Goal: Transaction & Acquisition: Purchase product/service

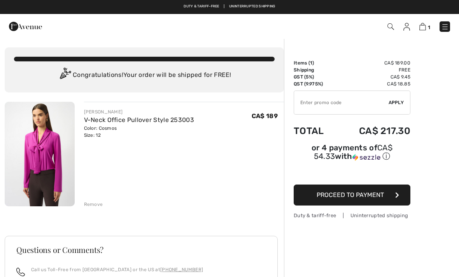
click at [445, 24] on img at bounding box center [445, 27] width 8 height 8
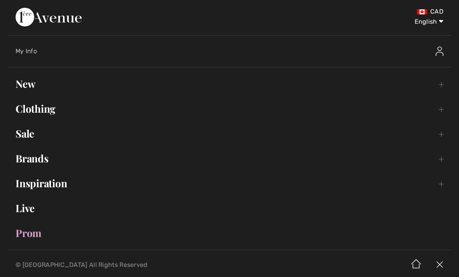
click at [19, 88] on link "New Toggle submenu" at bounding box center [230, 83] width 444 height 17
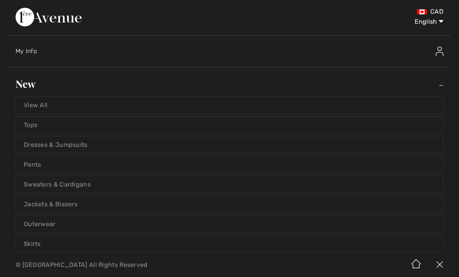
click at [30, 100] on link "View All" at bounding box center [229, 105] width 427 height 17
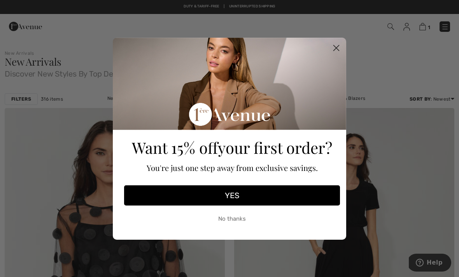
click at [220, 217] on button "No thanks" at bounding box center [232, 219] width 216 height 19
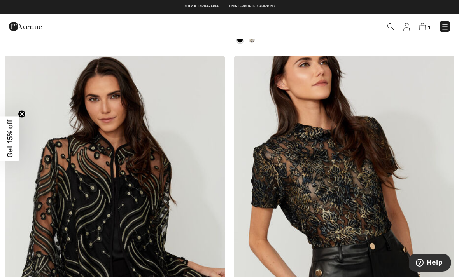
scroll to position [781, 0]
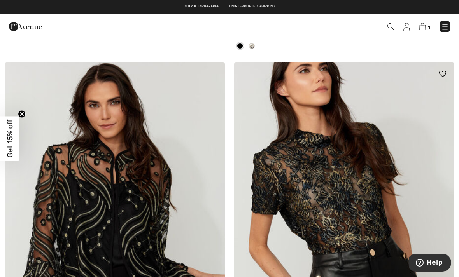
click at [303, 205] on img at bounding box center [344, 227] width 220 height 330
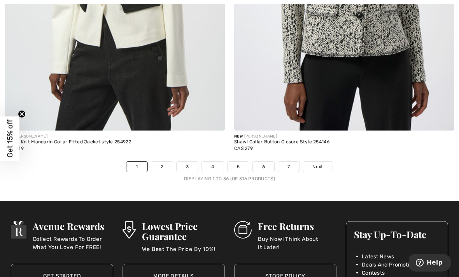
scroll to position [6700, 0]
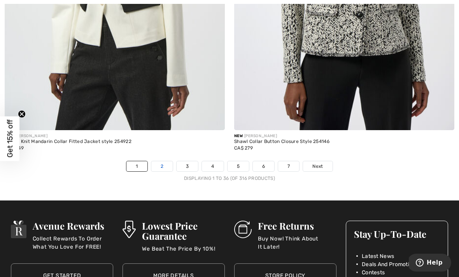
click at [164, 161] on link "2" at bounding box center [161, 166] width 21 height 10
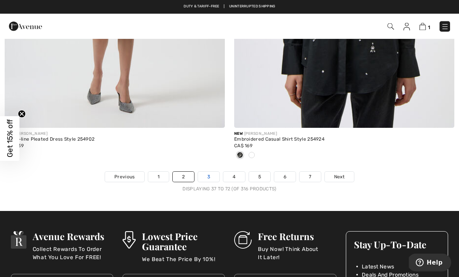
scroll to position [6766, 0]
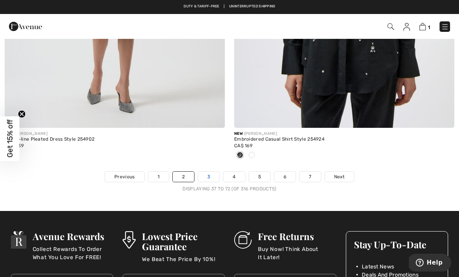
click at [206, 172] on link "3" at bounding box center [208, 177] width 21 height 10
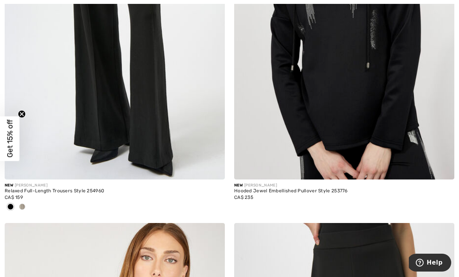
scroll to position [2527, 0]
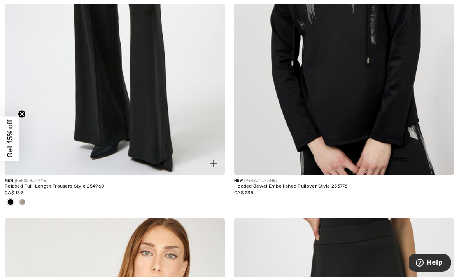
click at [23, 203] on span at bounding box center [22, 202] width 6 height 6
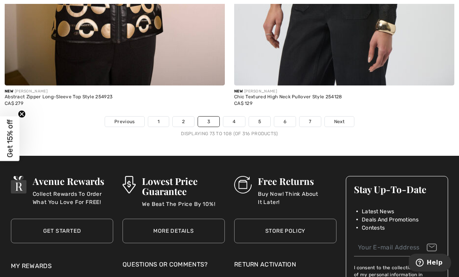
scroll to position [6762, 0]
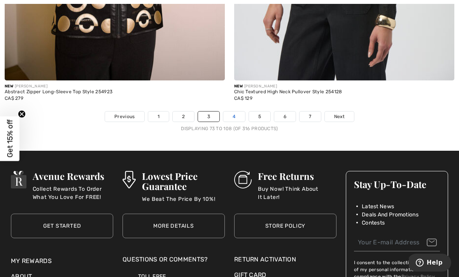
click at [237, 112] on link "4" at bounding box center [233, 117] width 21 height 10
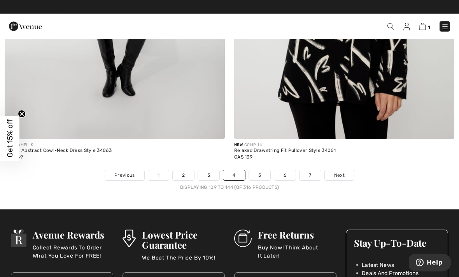
scroll to position [6665, 0]
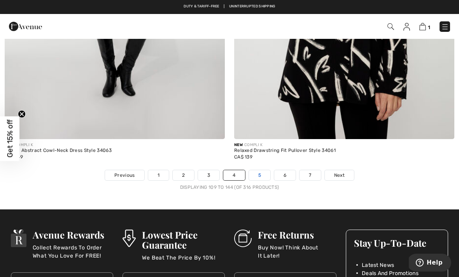
click at [258, 170] on link "5" at bounding box center [259, 175] width 21 height 10
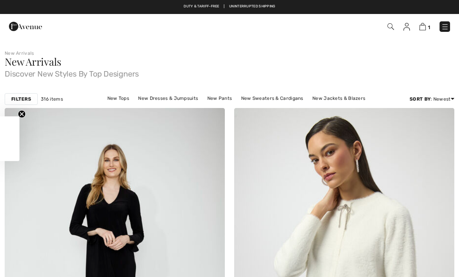
checkbox input "true"
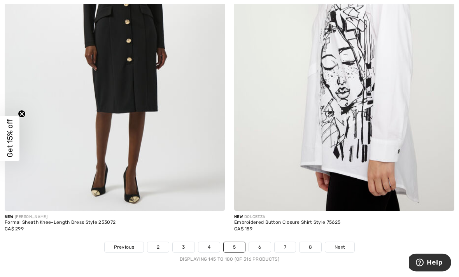
scroll to position [6568, 0]
click at [258, 244] on link "6" at bounding box center [259, 247] width 21 height 10
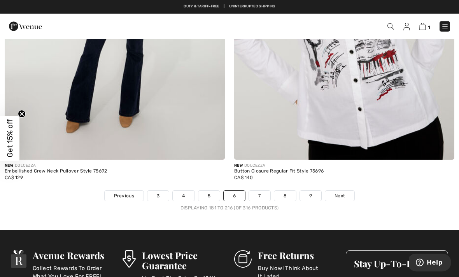
scroll to position [6580, 0]
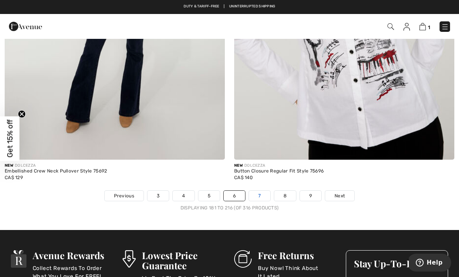
click at [260, 191] on link "7" at bounding box center [259, 196] width 21 height 10
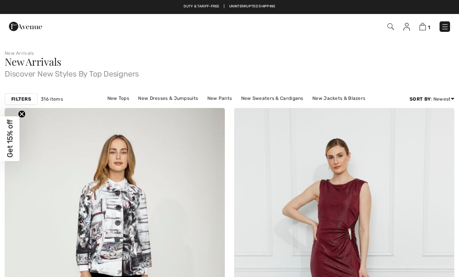
checkbox input "true"
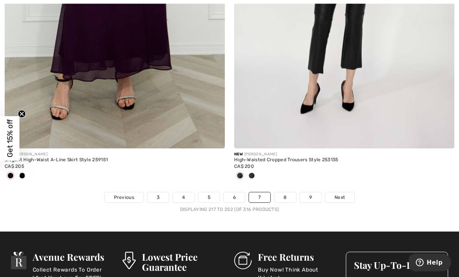
scroll to position [6683, 0]
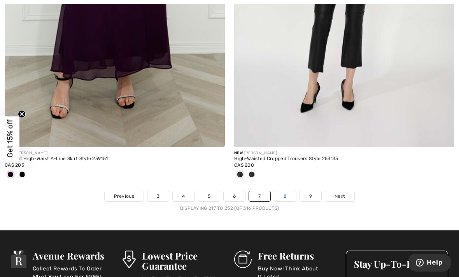
click at [280, 194] on link "8" at bounding box center [285, 196] width 22 height 10
click at [285, 191] on link "8" at bounding box center [285, 196] width 22 height 10
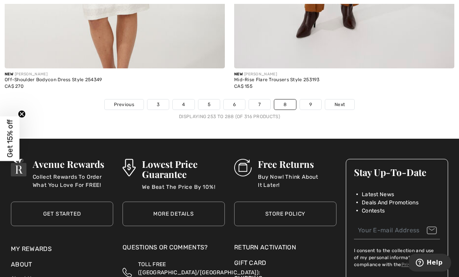
scroll to position [6787, 0]
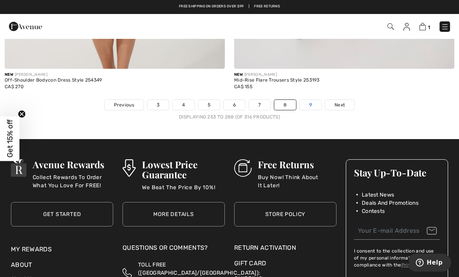
click at [314, 100] on link "9" at bounding box center [310, 105] width 21 height 10
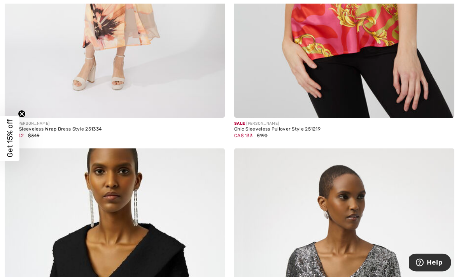
scroll to position [329, 0]
